Goal: Task Accomplishment & Management: Use online tool/utility

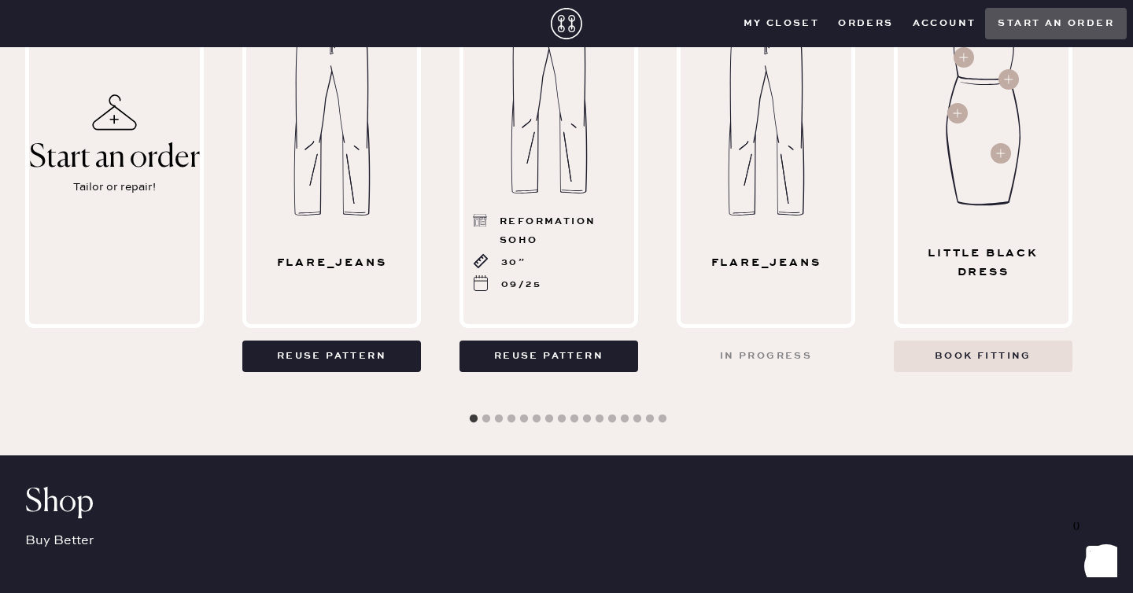
scroll to position [1218, 0]
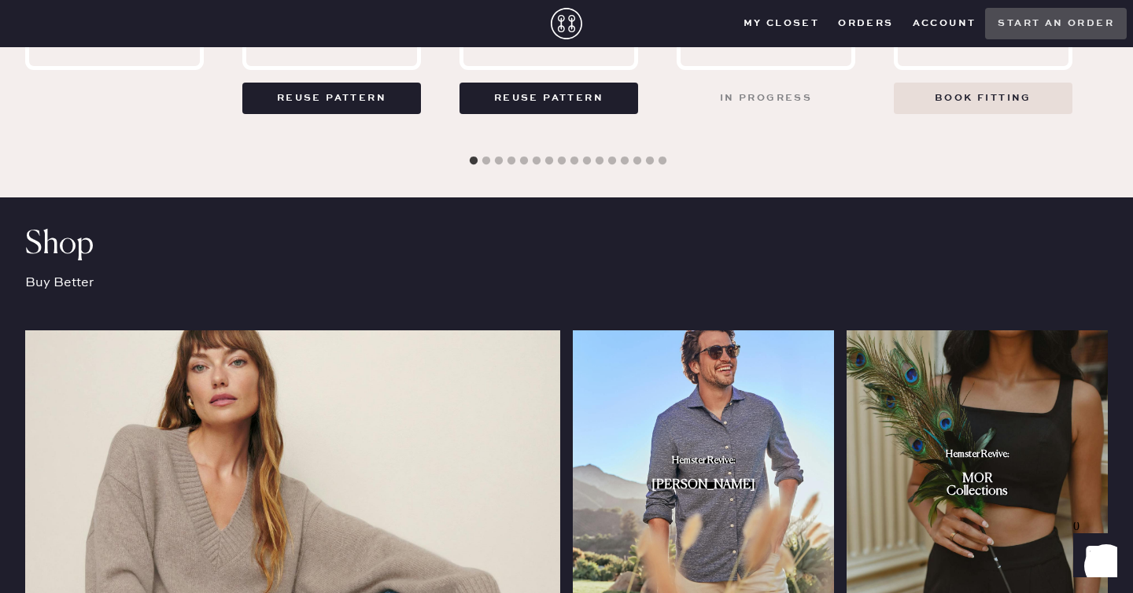
click at [1033, 23] on button "Start an order" at bounding box center [1056, 23] width 142 height 31
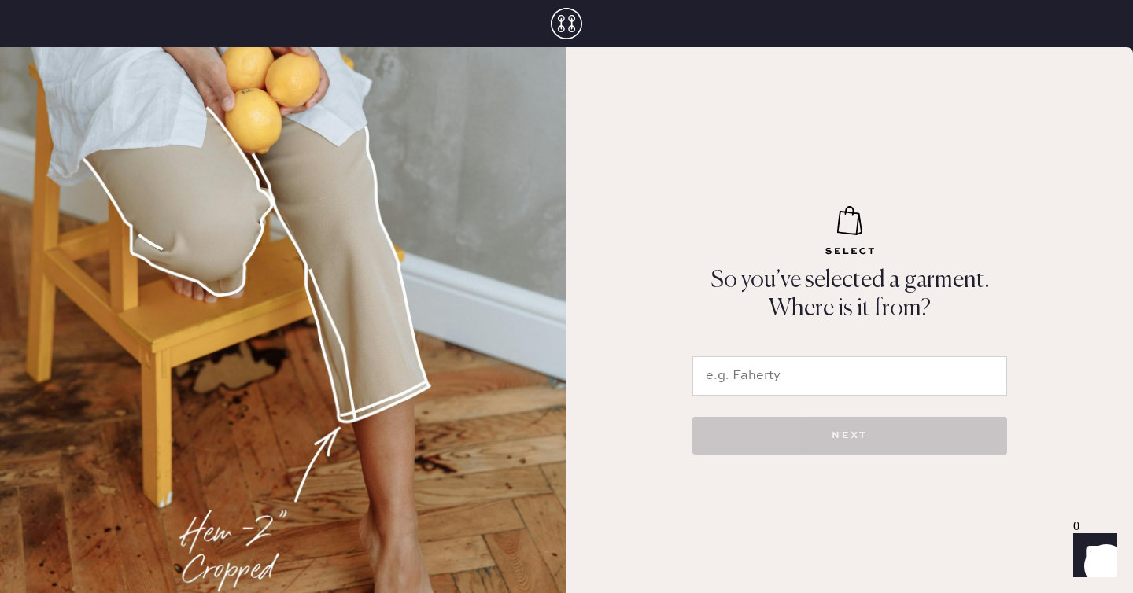
click at [821, 397] on div "NEXT" at bounding box center [850, 432] width 315 height 72
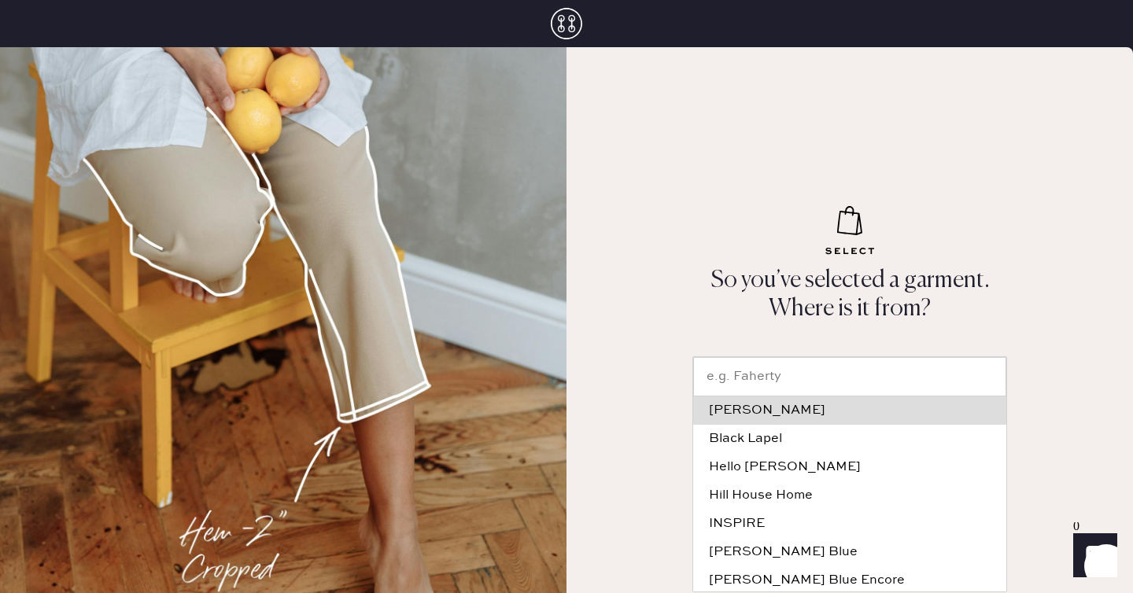
click at [816, 383] on input "text" at bounding box center [849, 376] width 313 height 39
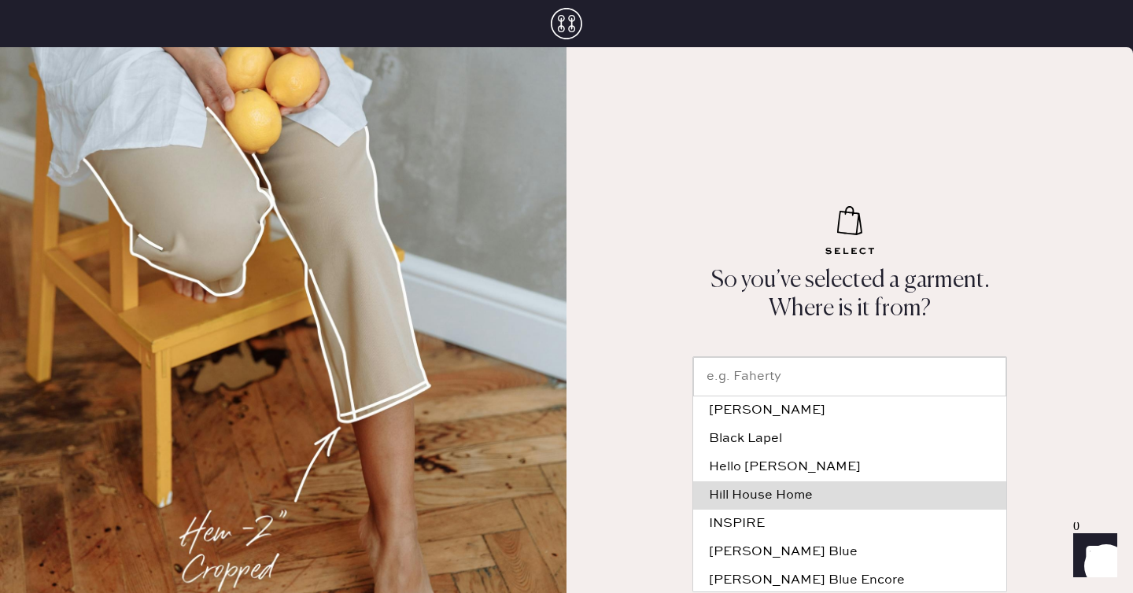
scroll to position [230, 0]
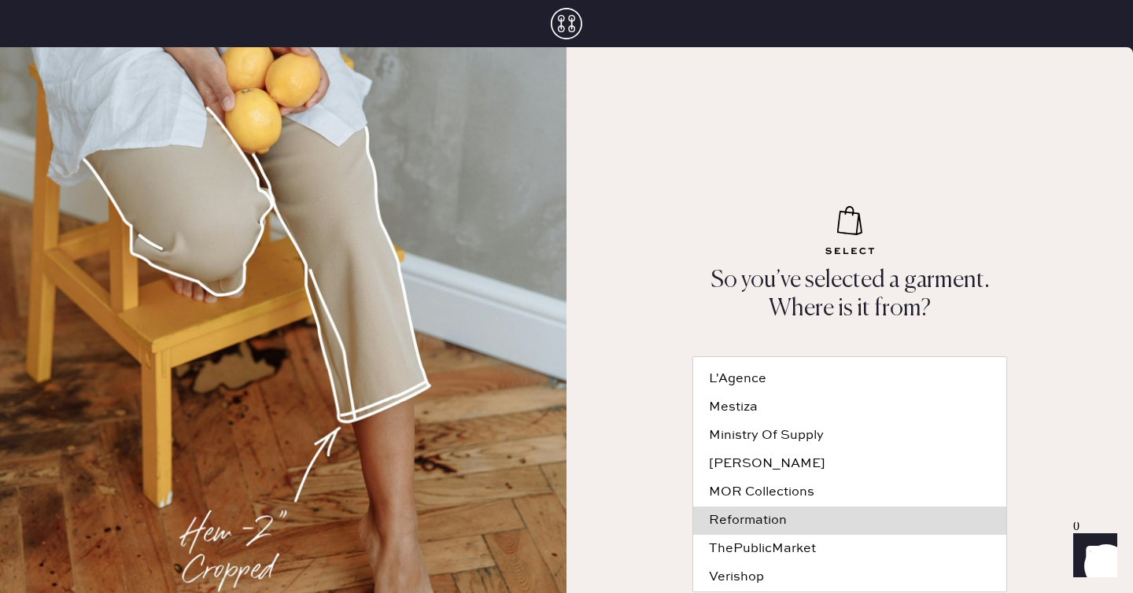
click at [789, 526] on div "Reformation" at bounding box center [850, 521] width 282 height 13
type input "Reformation"
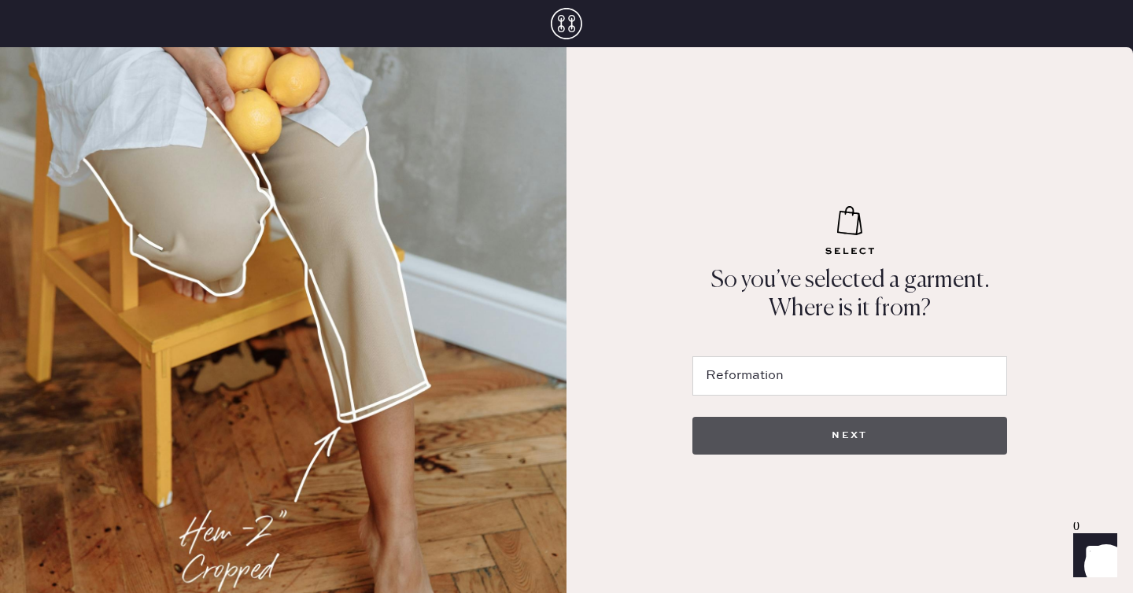
click at [796, 434] on button "NEXT" at bounding box center [850, 436] width 315 height 38
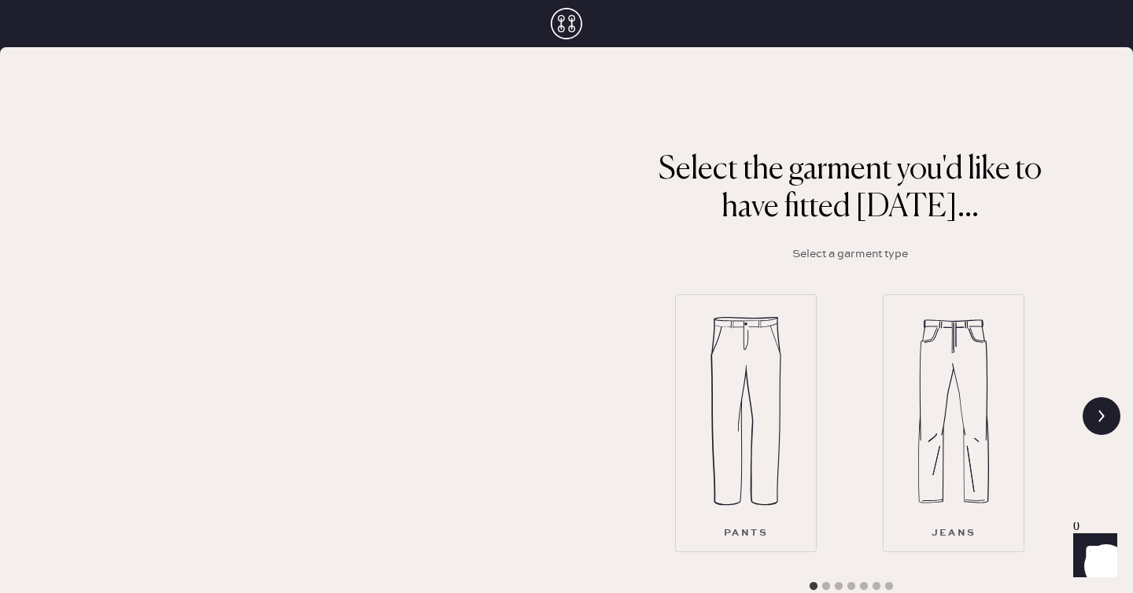
scroll to position [120, 0]
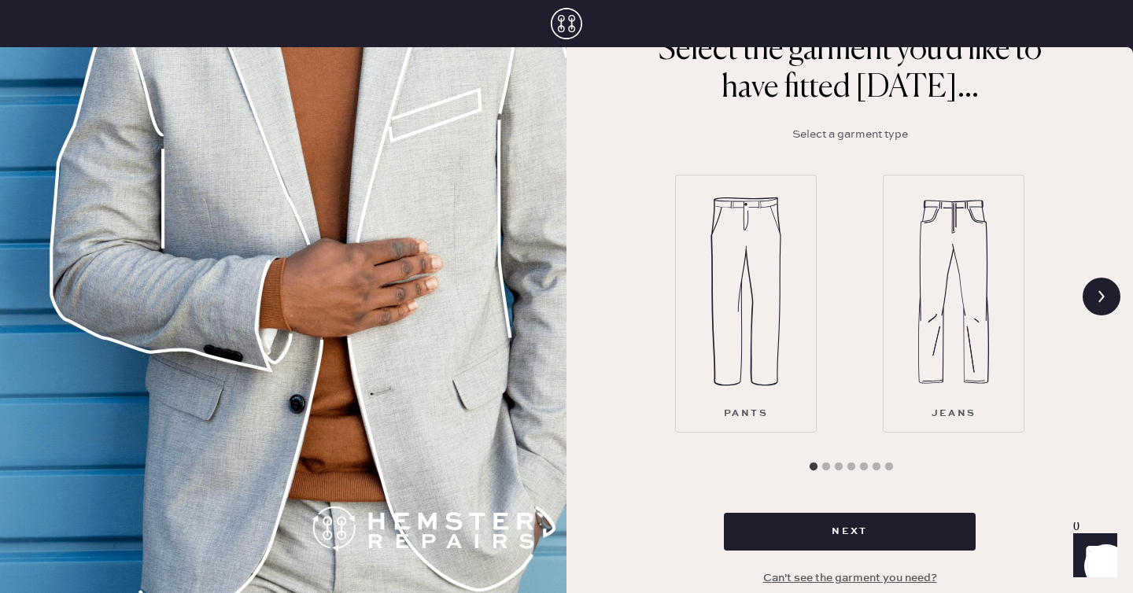
click at [955, 274] on img at bounding box center [953, 292] width 71 height 189
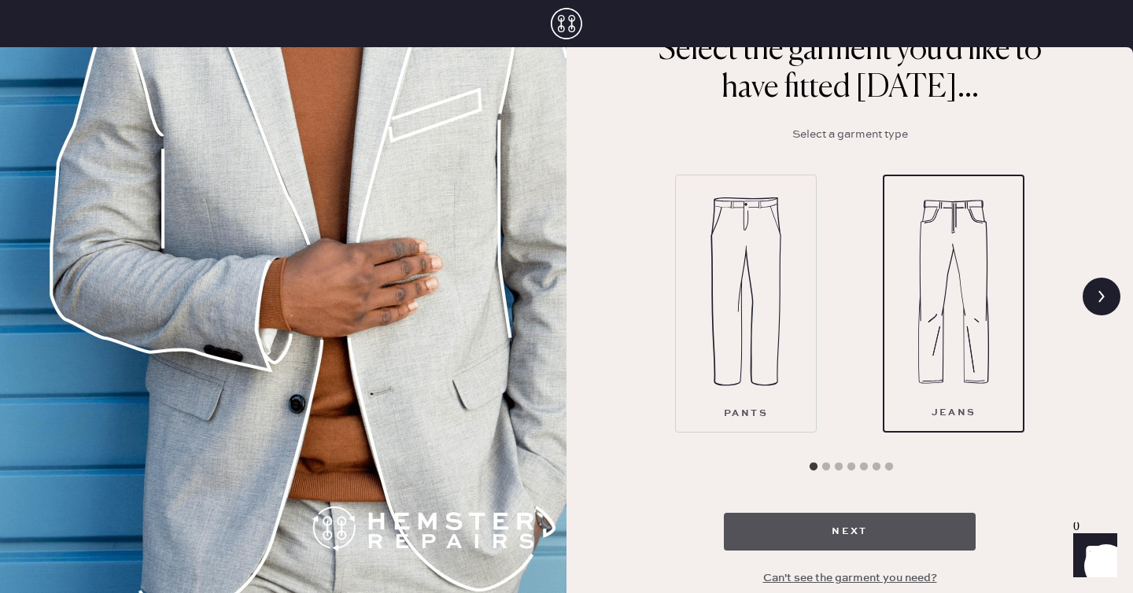
click at [859, 538] on button "Next" at bounding box center [850, 532] width 252 height 38
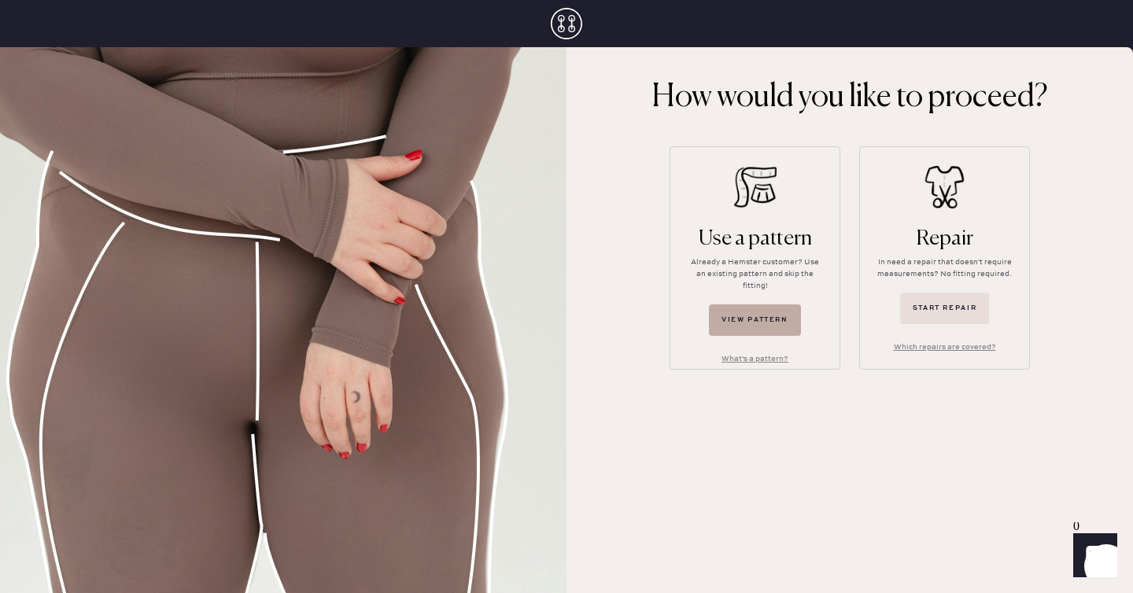
click at [768, 309] on button "View pattern" at bounding box center [755, 320] width 92 height 31
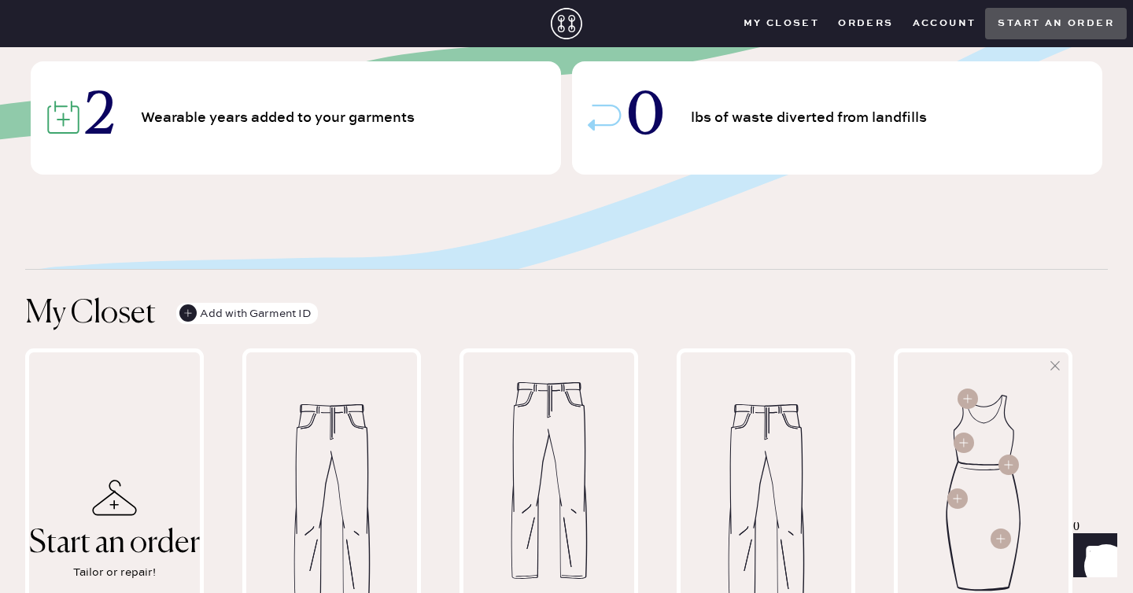
scroll to position [790, 0]
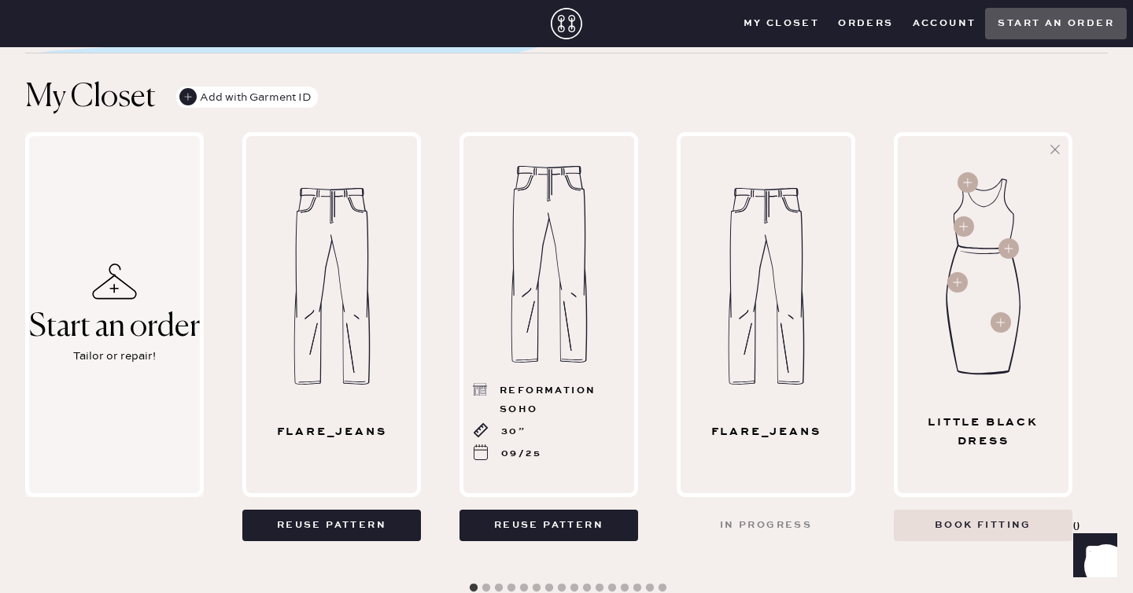
click at [125, 310] on div "Start an order" at bounding box center [114, 327] width 171 height 35
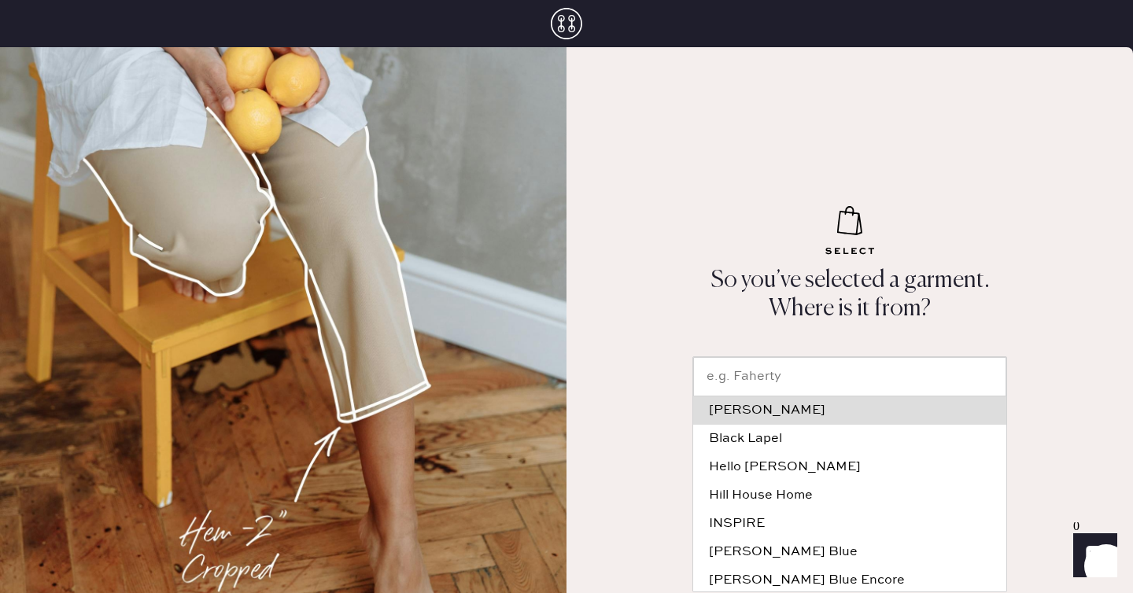
click at [751, 372] on input "text" at bounding box center [849, 376] width 313 height 39
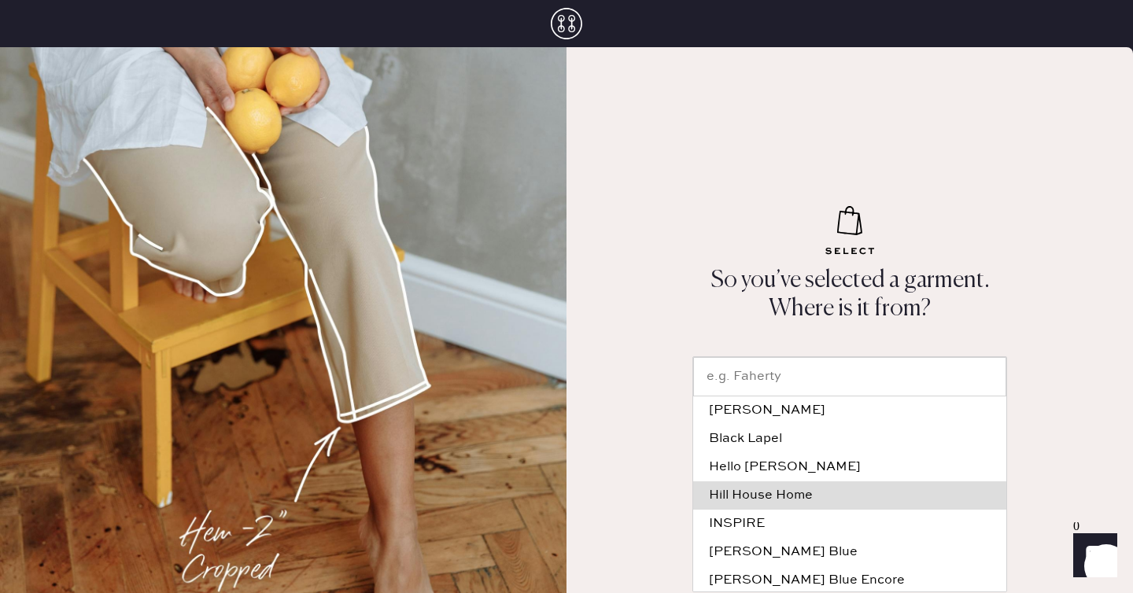
scroll to position [230, 0]
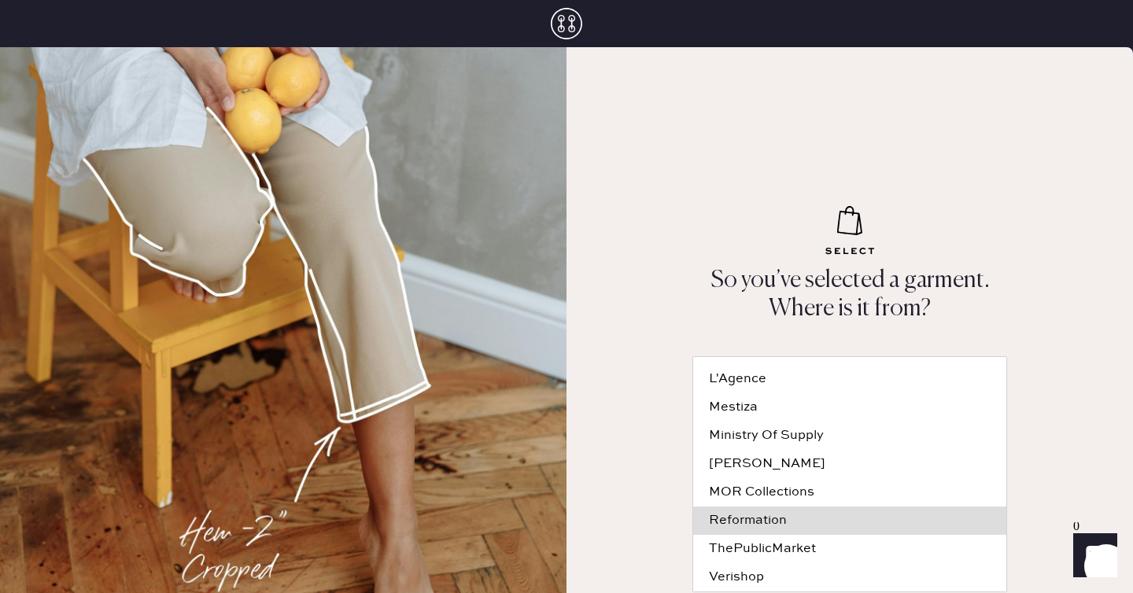
click at [747, 519] on div "Reformation" at bounding box center [850, 521] width 282 height 13
type input "Reformation"
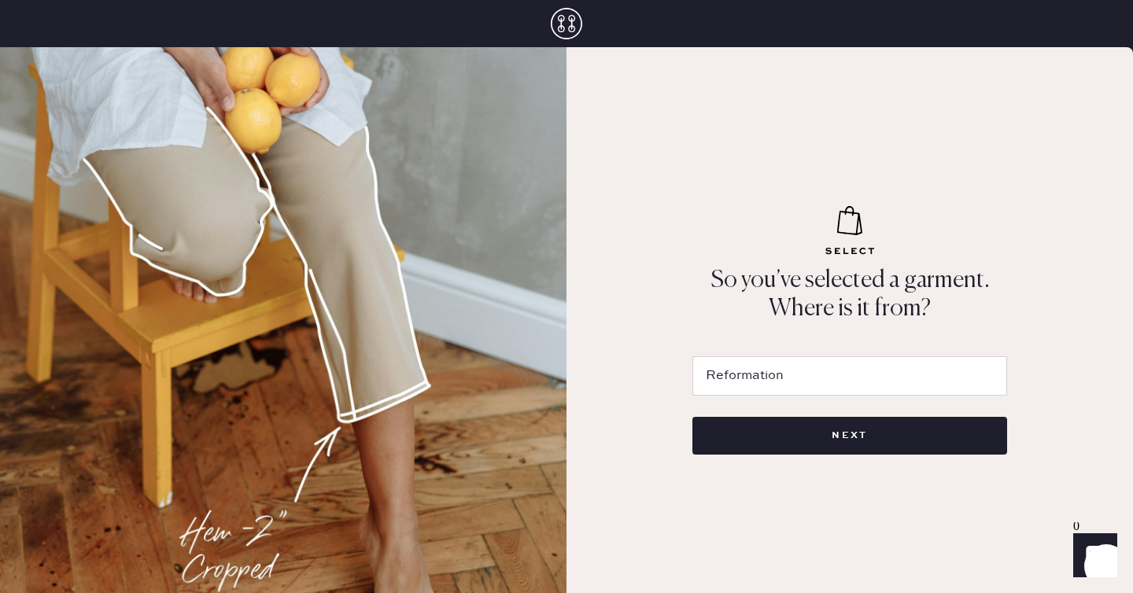
scroll to position [0, 0]
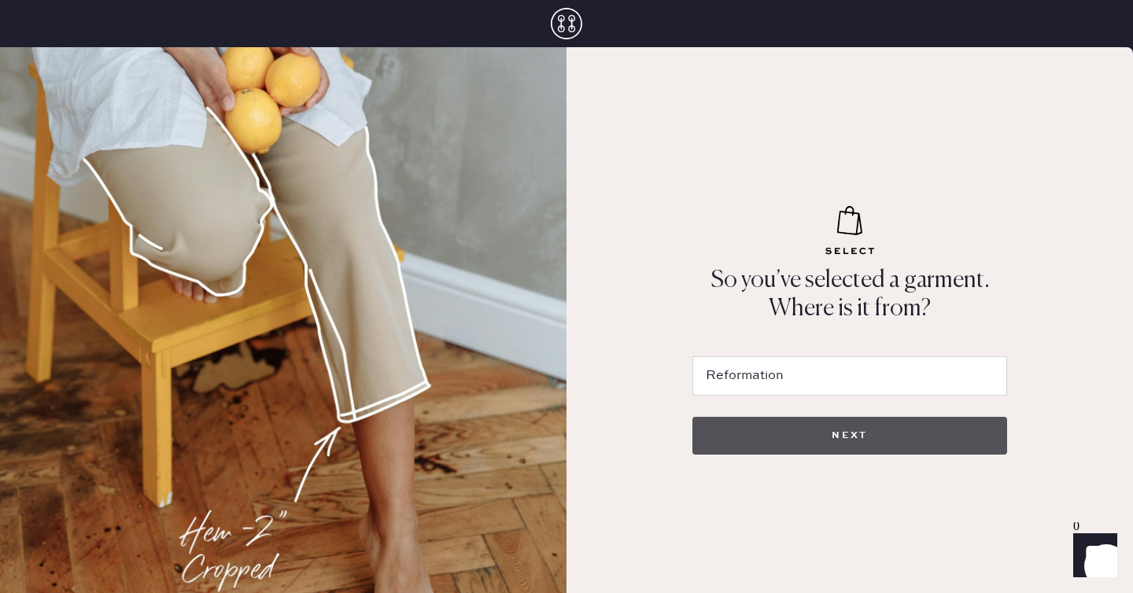
click at [774, 439] on button "NEXT" at bounding box center [850, 436] width 315 height 38
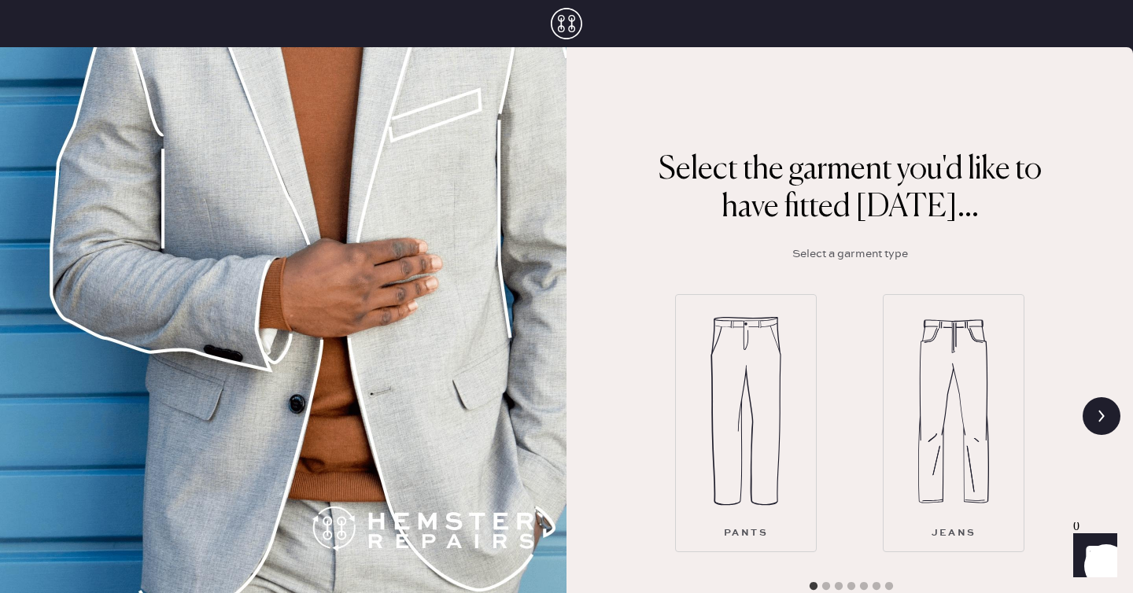
scroll to position [120, 0]
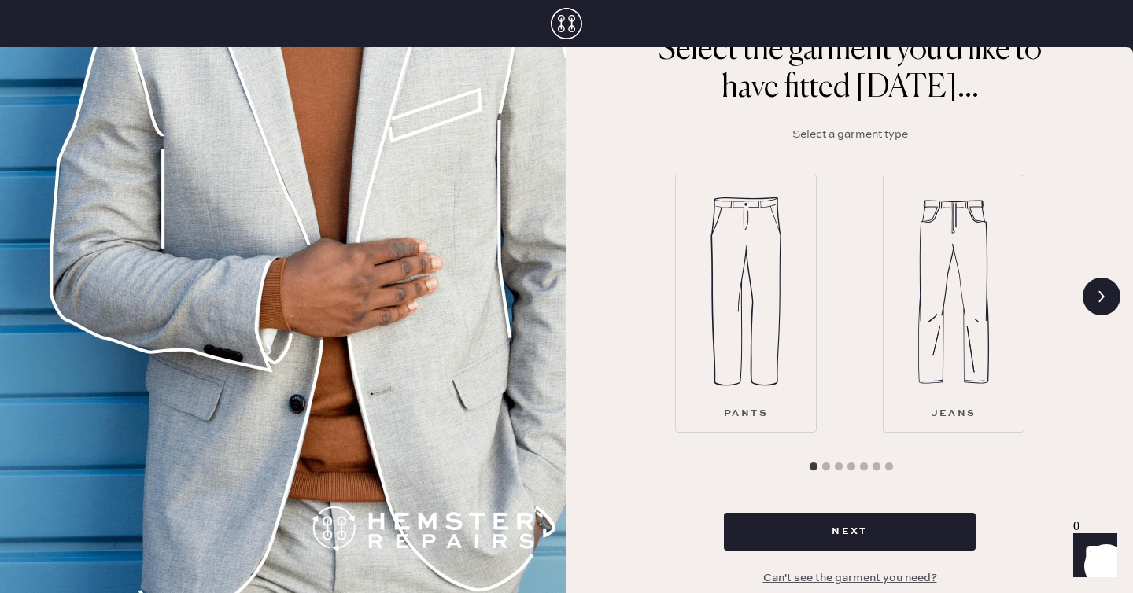
click at [943, 276] on img at bounding box center [953, 292] width 71 height 189
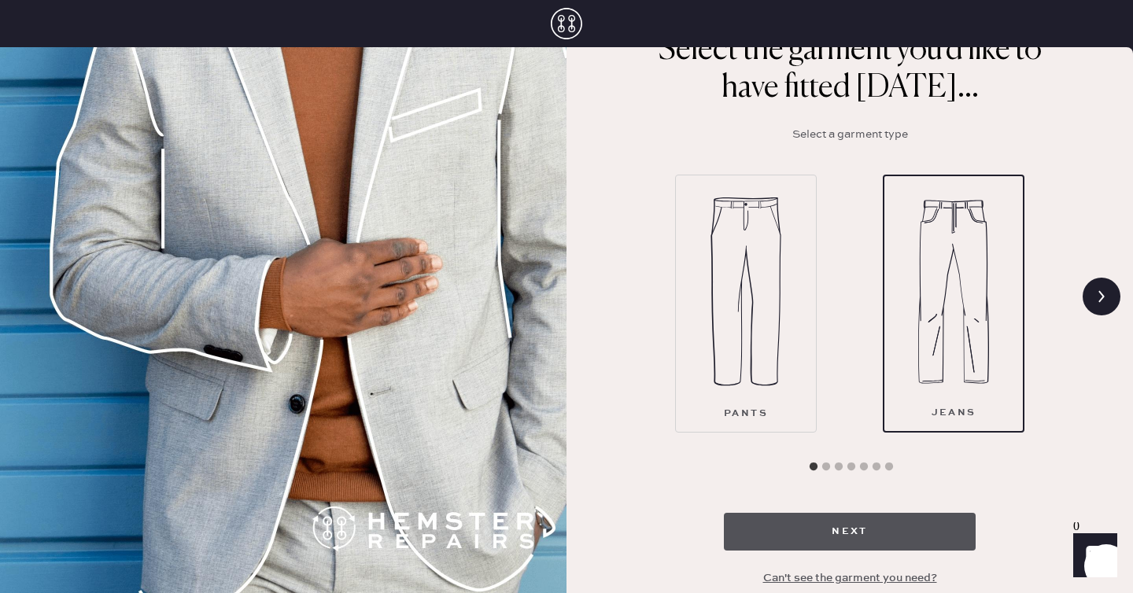
click at [843, 539] on button "Next" at bounding box center [850, 532] width 252 height 38
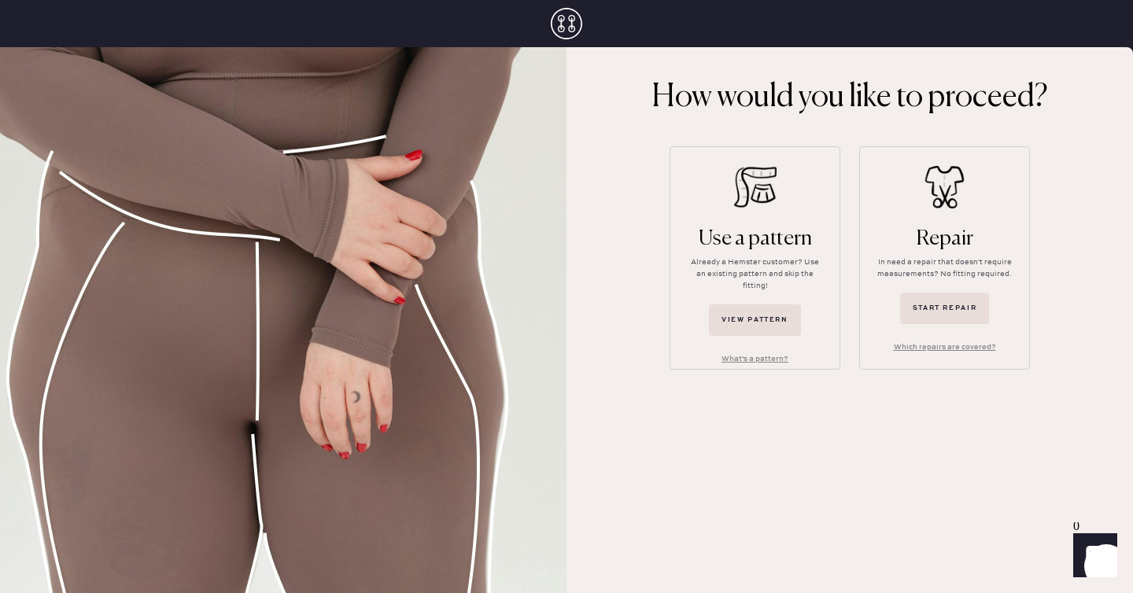
click at [753, 216] on div "Use a pattern Already a Hemster customer? Use an existing pattern and skip the …" at bounding box center [755, 258] width 171 height 224
click at [745, 351] on button "What's a pattern?" at bounding box center [755, 359] width 92 height 24
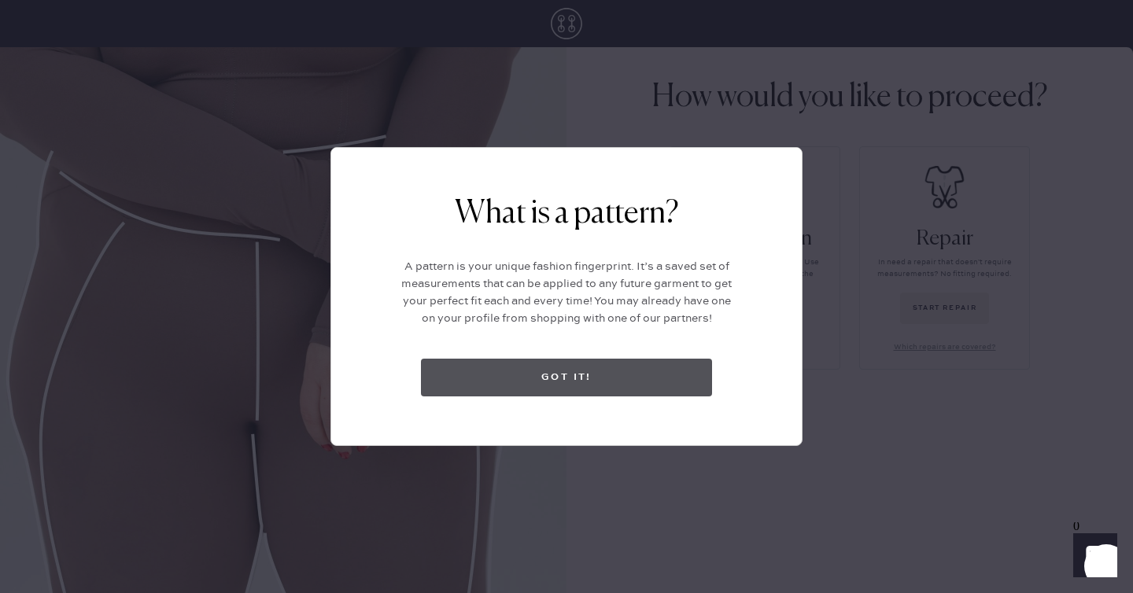
click at [672, 377] on button "Got it!" at bounding box center [566, 378] width 291 height 38
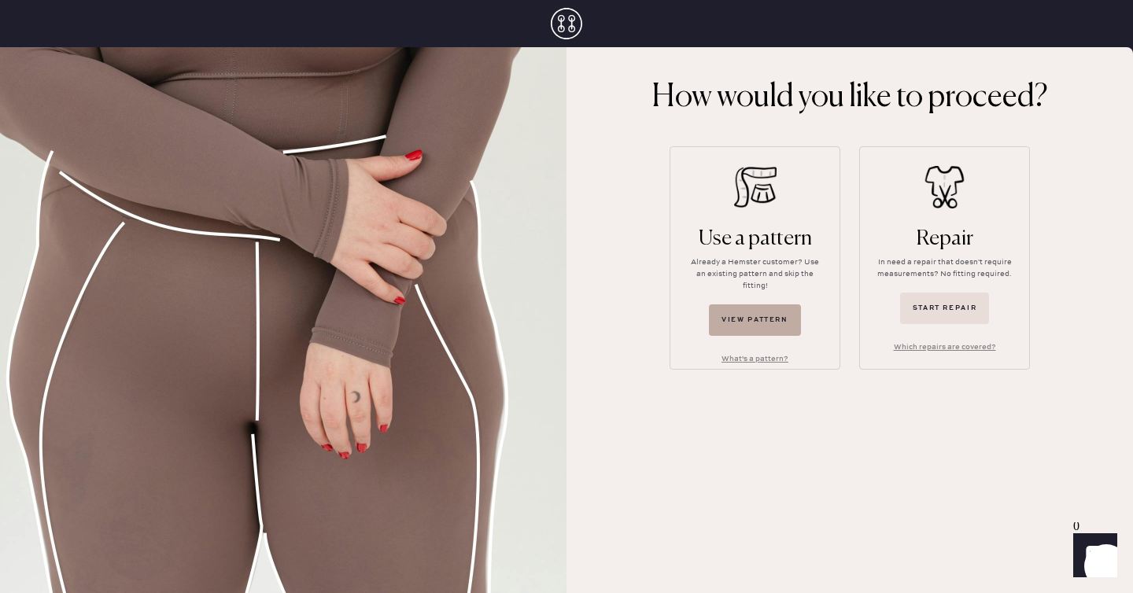
click at [748, 309] on button "View pattern" at bounding box center [755, 320] width 92 height 31
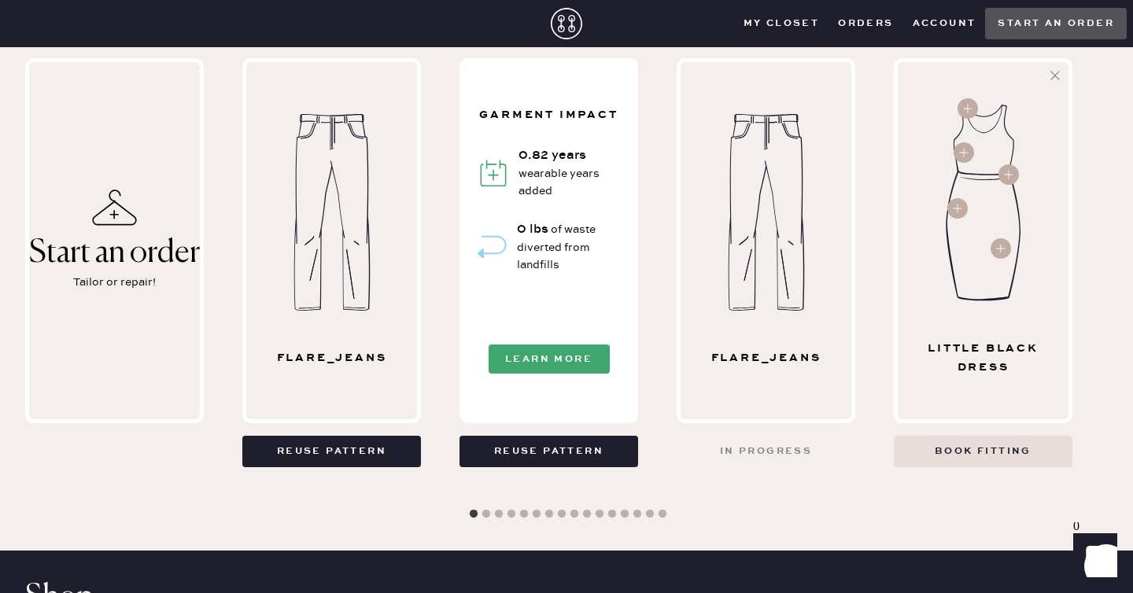
scroll to position [949, 0]
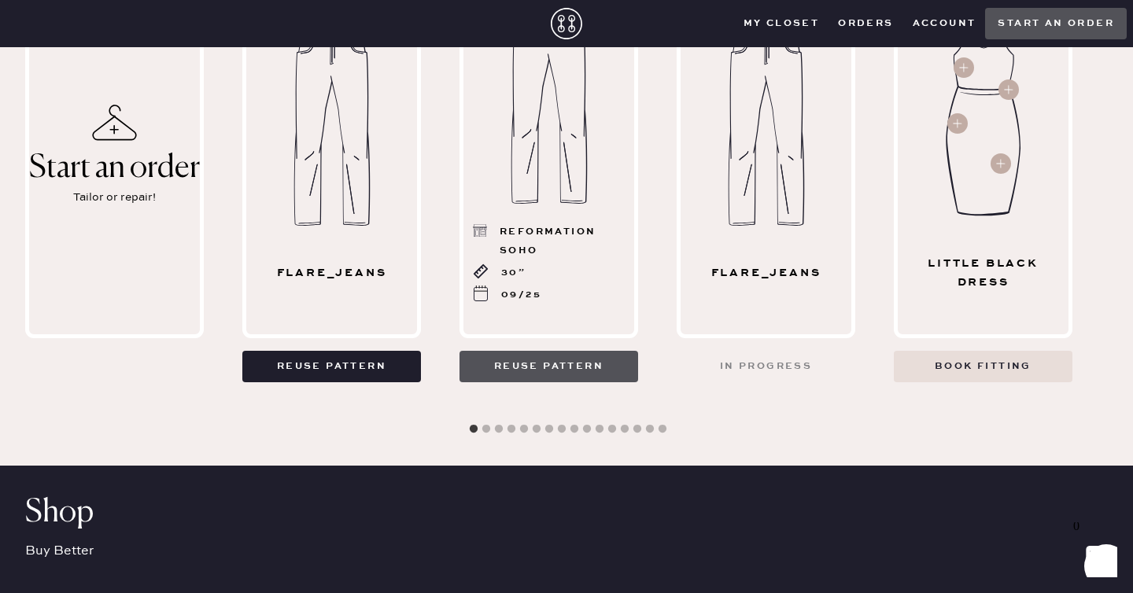
click at [553, 376] on button "Reuse pattern" at bounding box center [549, 366] width 179 height 31
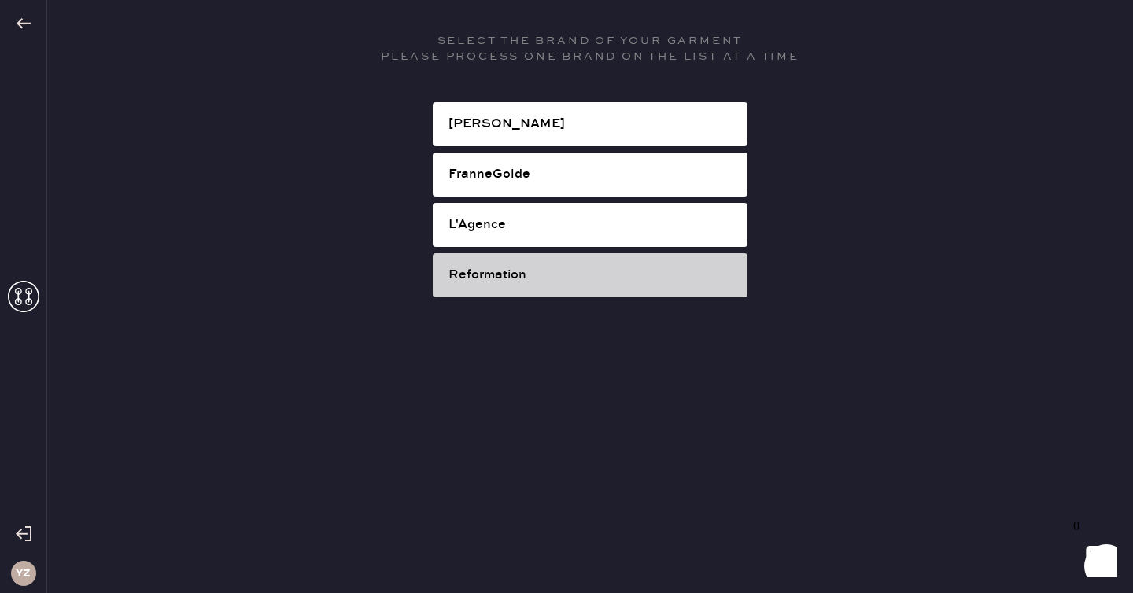
click at [579, 275] on div "Reformation" at bounding box center [592, 275] width 286 height 19
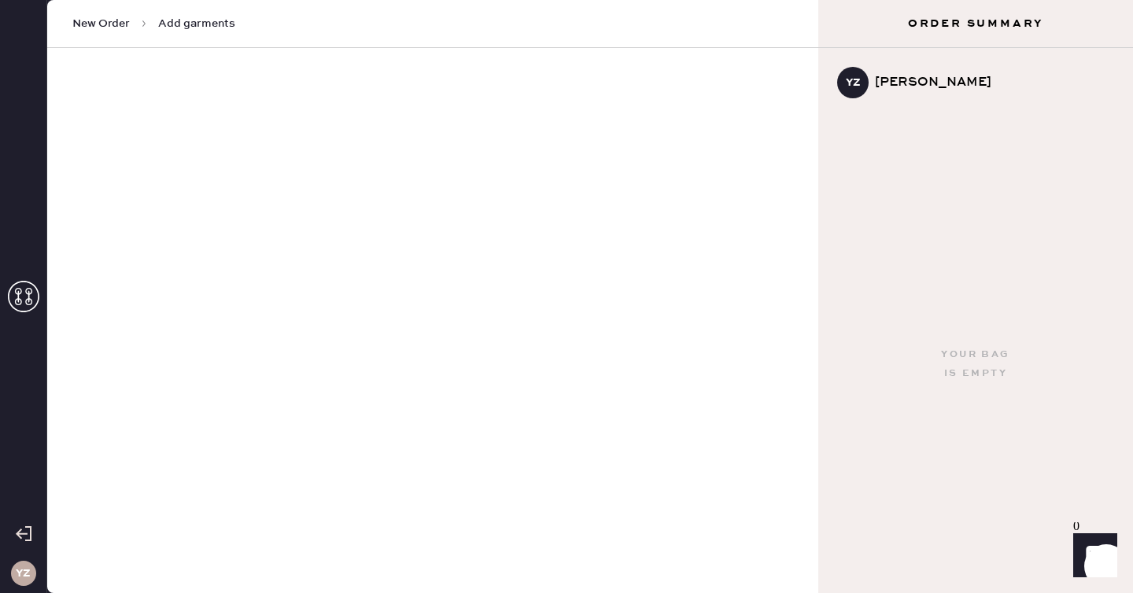
select select "2"
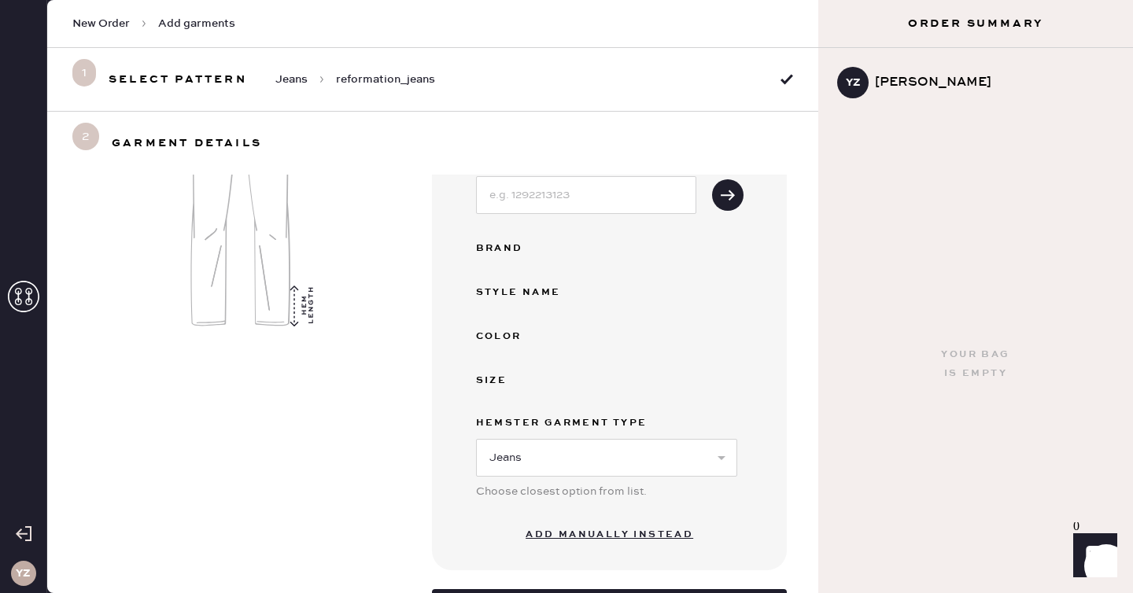
scroll to position [82, 0]
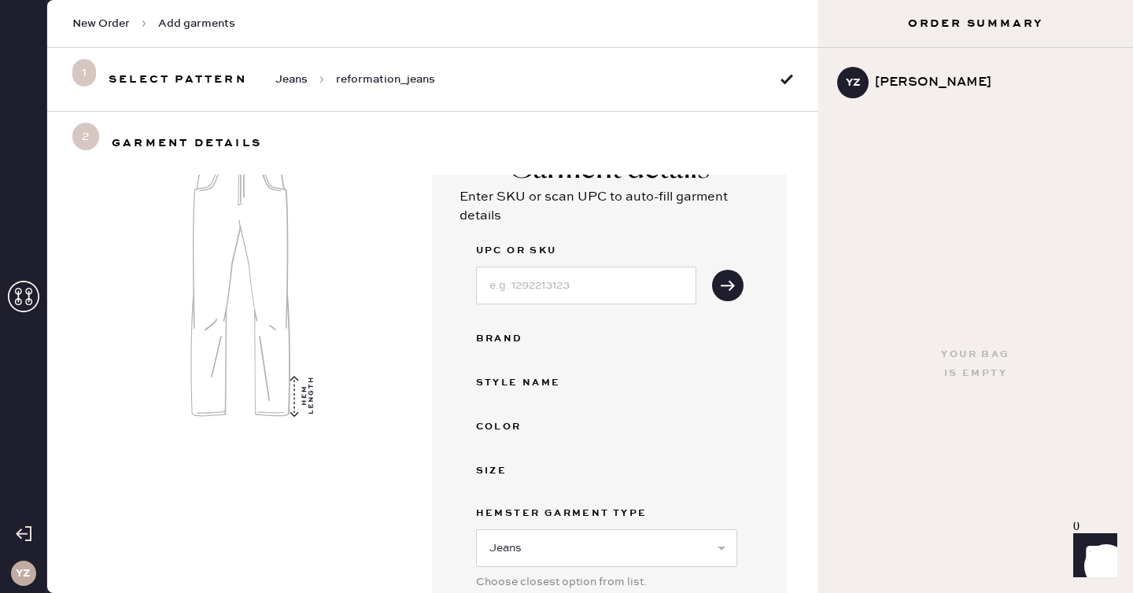
click at [274, 373] on img at bounding box center [249, 288] width 341 height 315
click at [301, 389] on img at bounding box center [249, 288] width 341 height 315
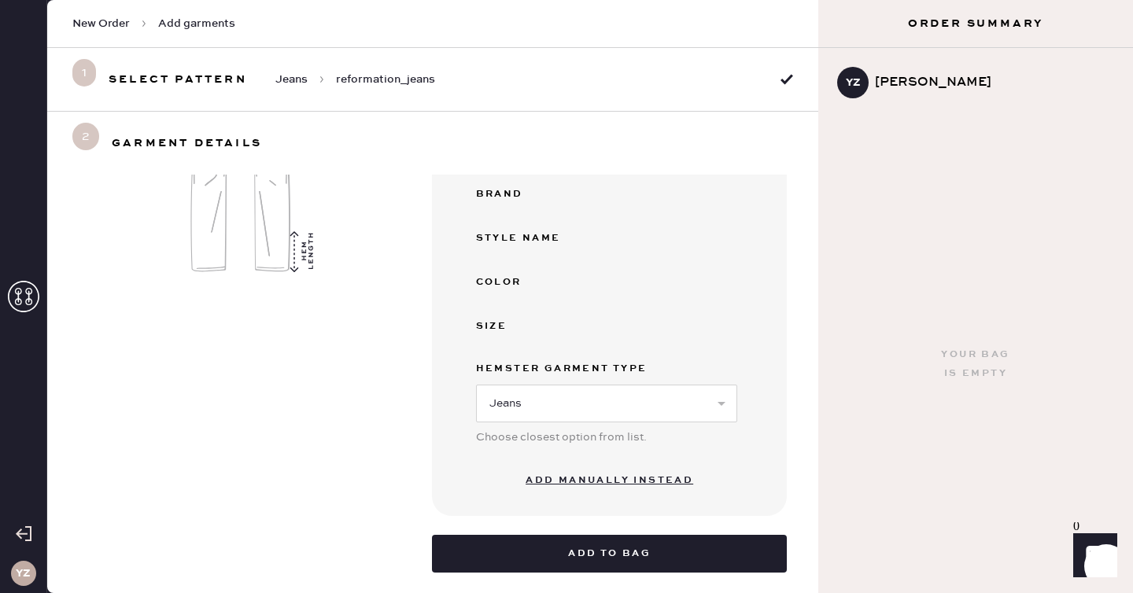
scroll to position [244, 0]
